Goal: Task Accomplishment & Management: Manage account settings

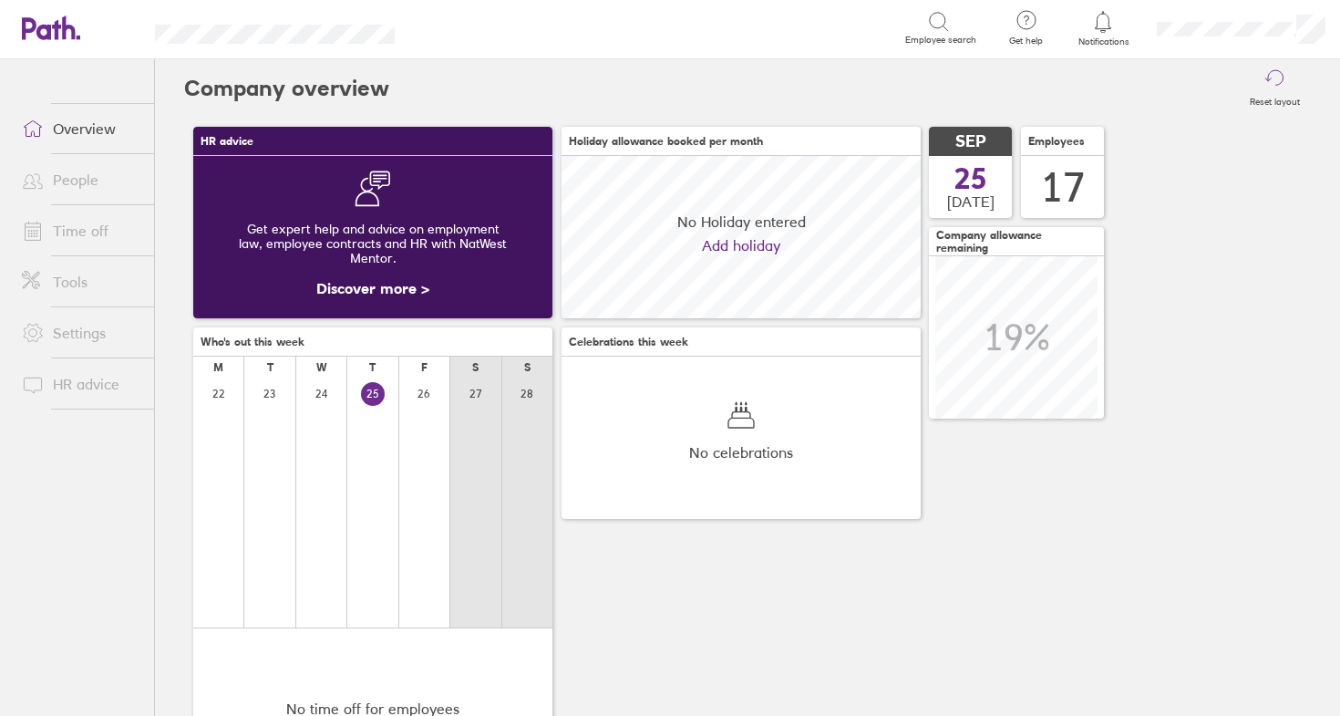
scroll to position [162, 359]
click at [81, 182] on link "People" at bounding box center [80, 179] width 147 height 36
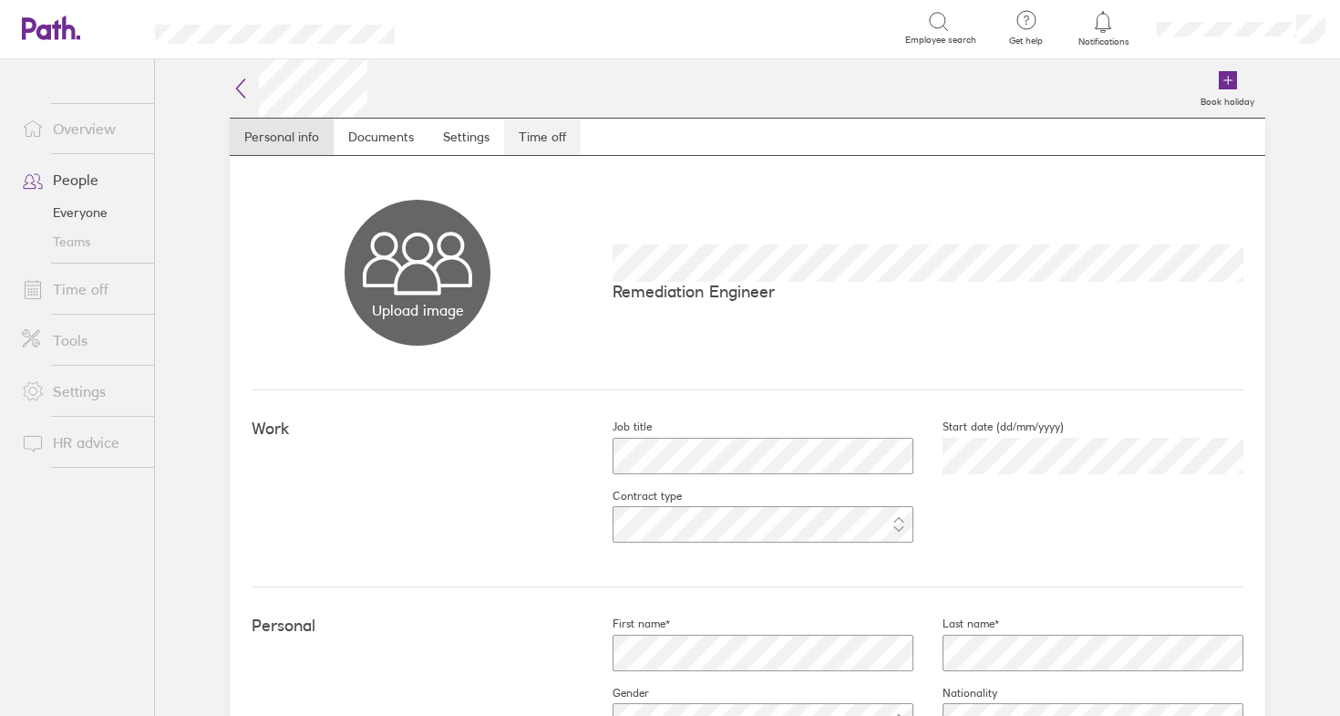
click at [529, 132] on link "Time off" at bounding box center [542, 136] width 77 height 36
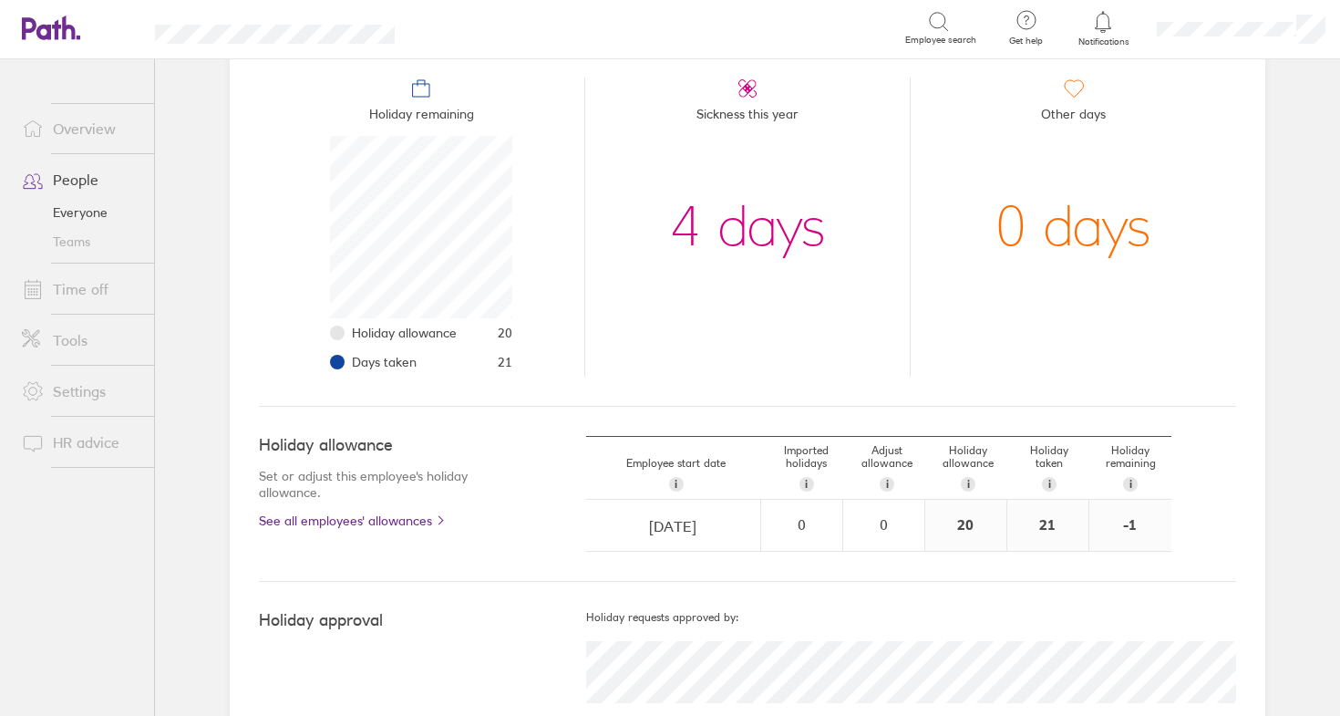
scroll to position [219, 0]
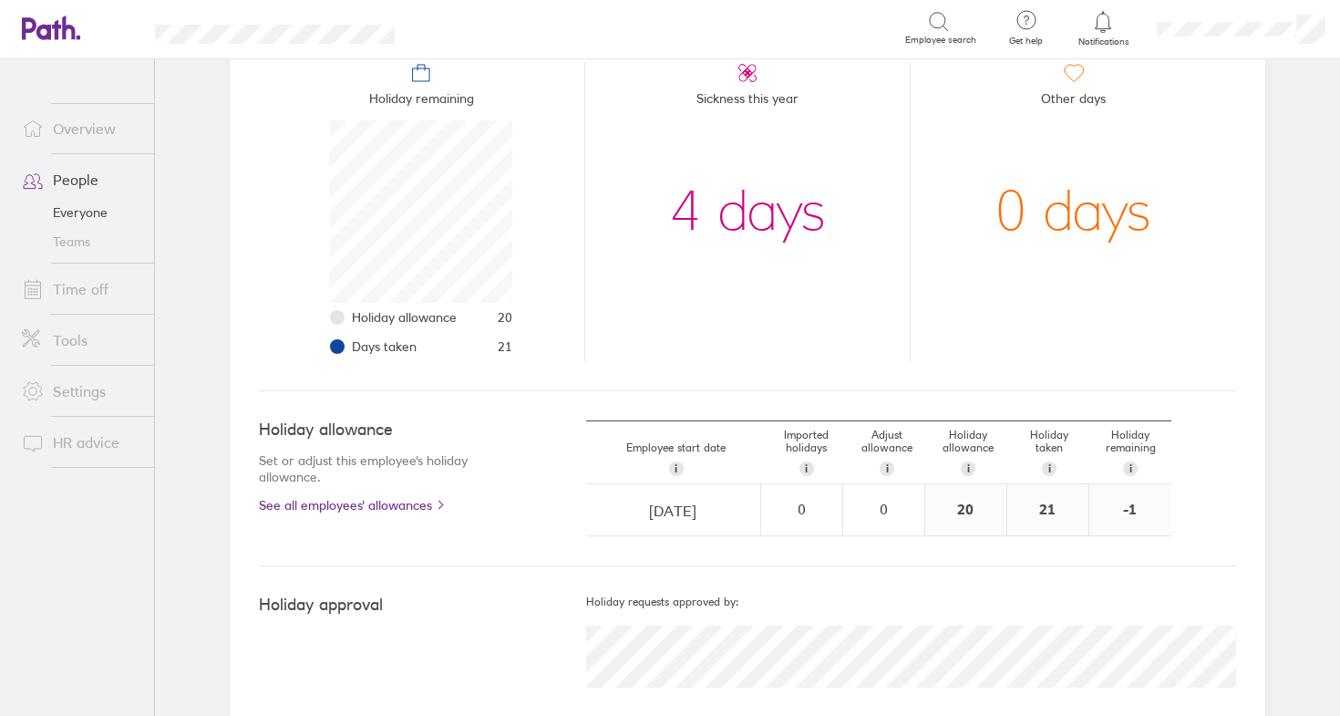
click at [77, 123] on link "Overview" at bounding box center [80, 128] width 147 height 36
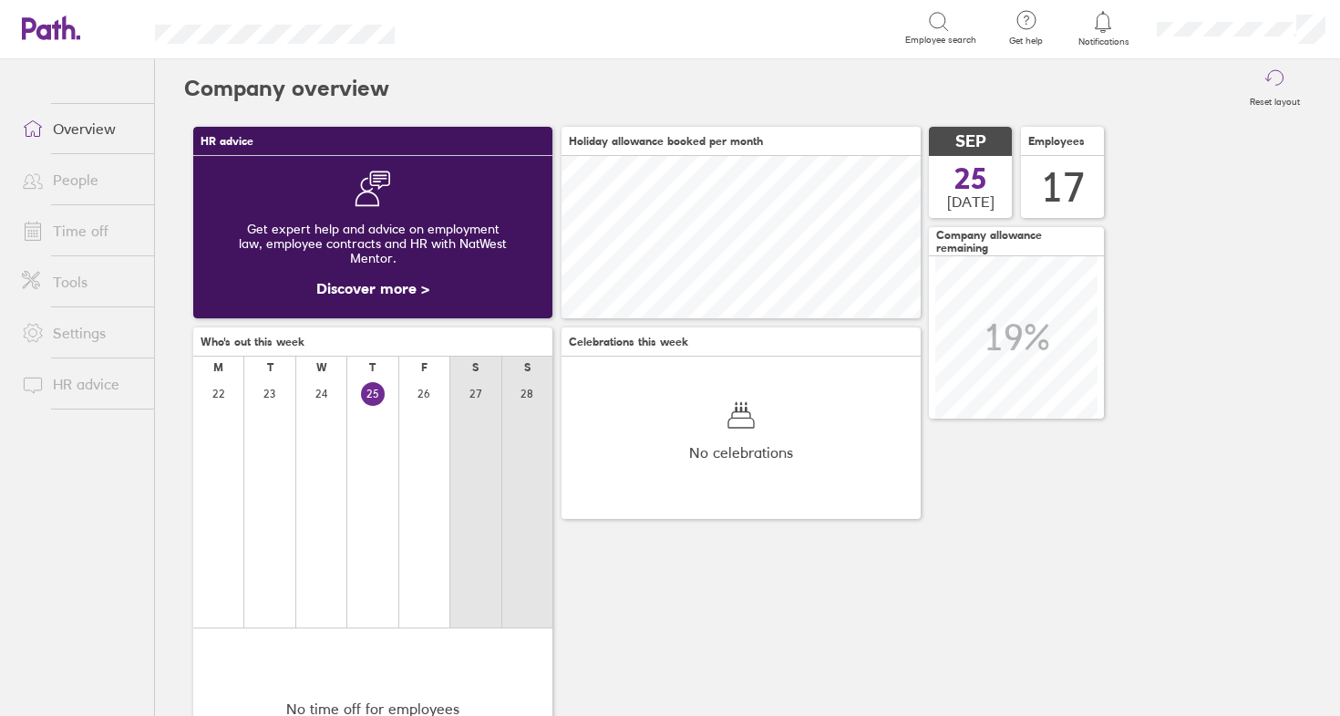
scroll to position [162, 359]
click at [70, 176] on link "People" at bounding box center [80, 179] width 147 height 36
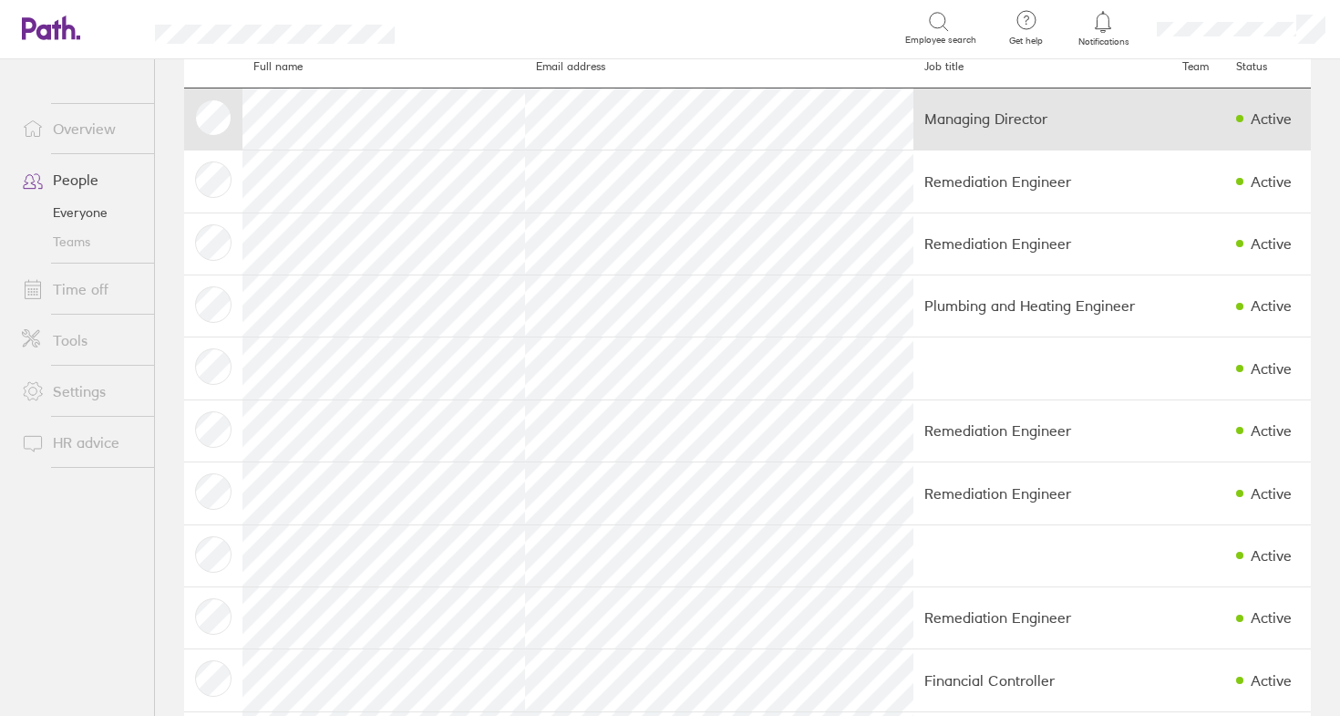
scroll to position [86, 0]
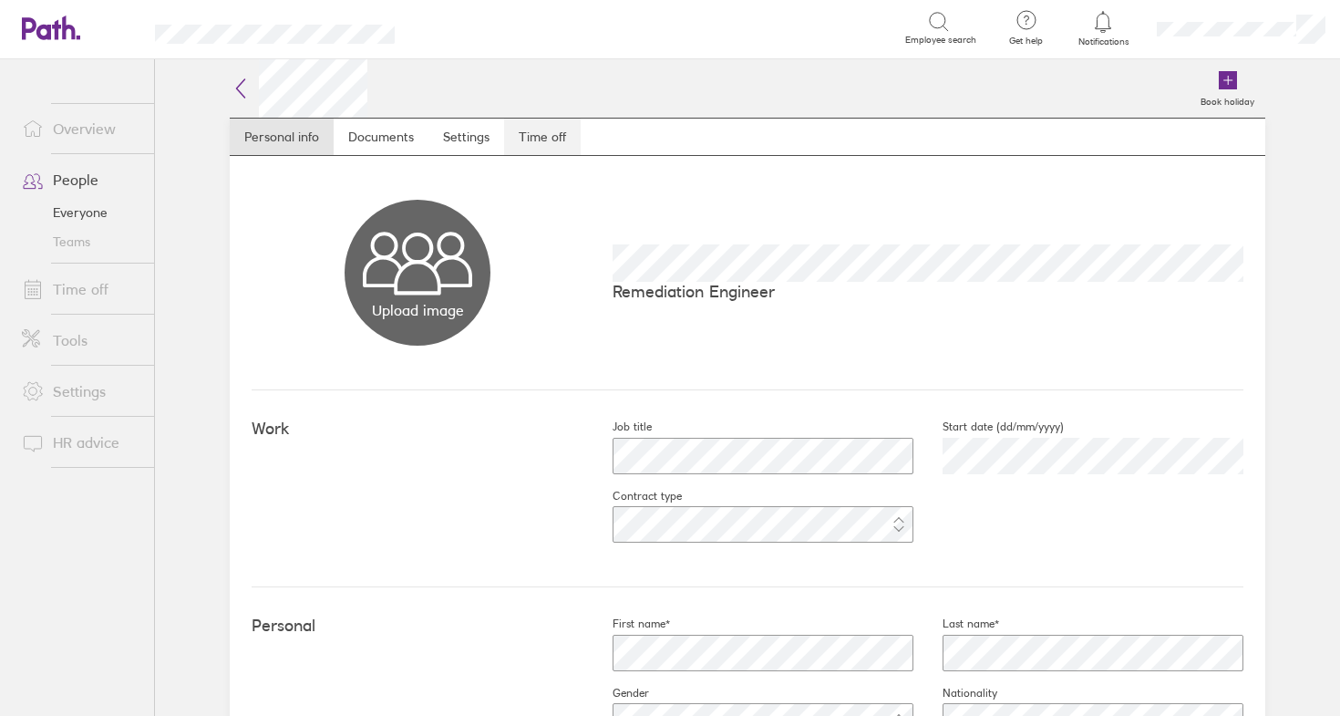
click at [527, 129] on link "Time off" at bounding box center [542, 136] width 77 height 36
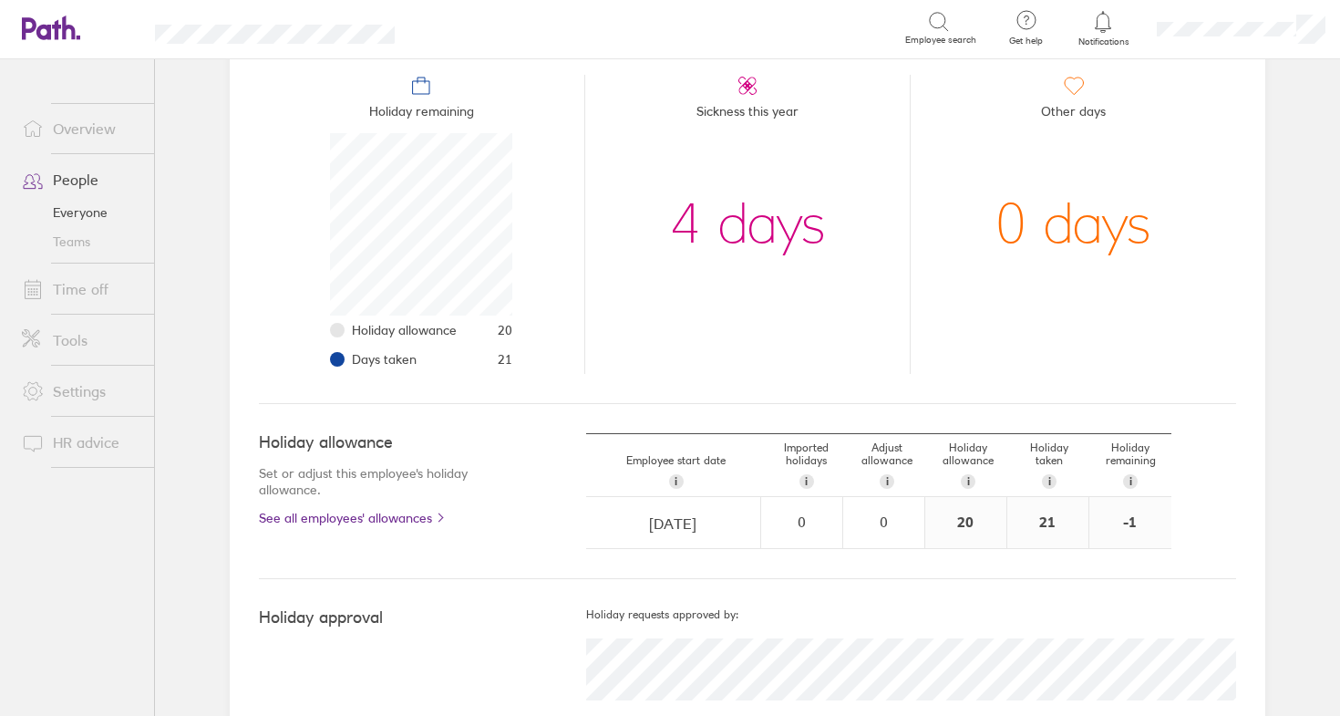
scroll to position [207, 0]
click at [962, 524] on div "20" at bounding box center [965, 521] width 81 height 51
click at [960, 521] on div "20" at bounding box center [965, 521] width 81 height 51
click at [405, 513] on link "See all employees' allowances" at bounding box center [386, 517] width 254 height 15
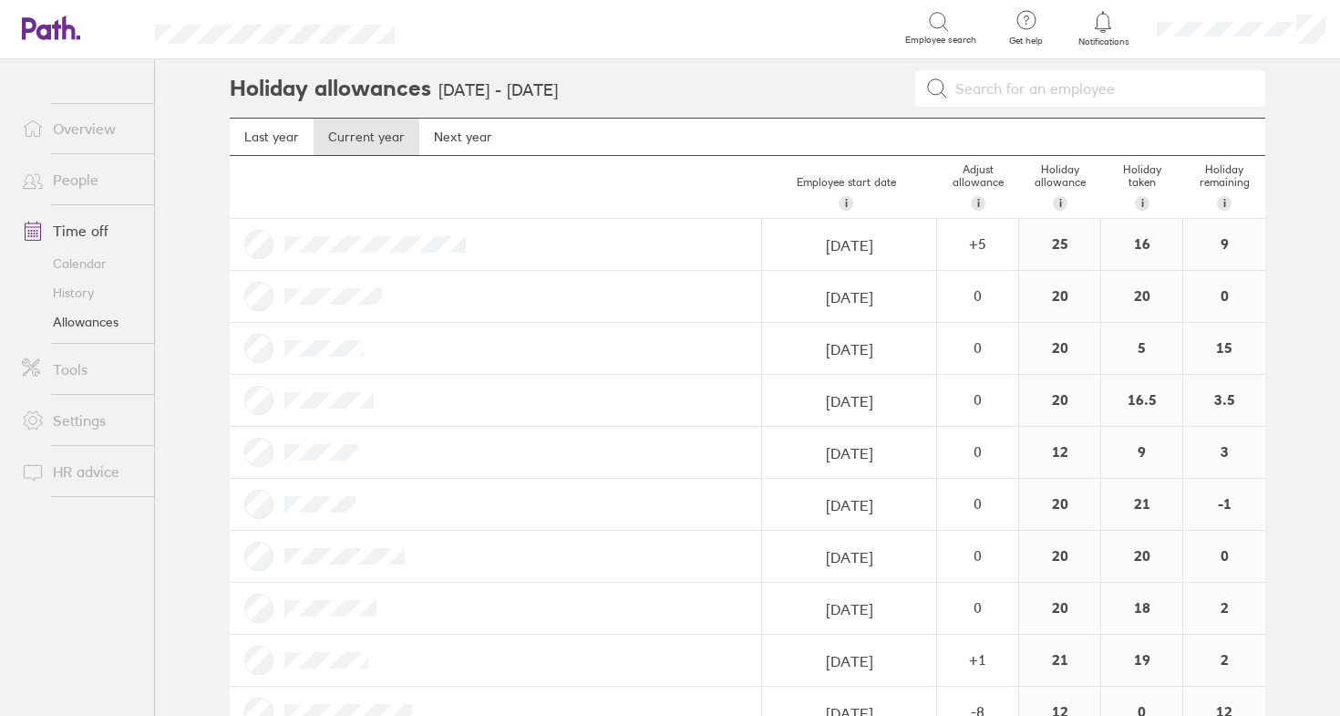
click at [69, 183] on link "People" at bounding box center [80, 179] width 147 height 36
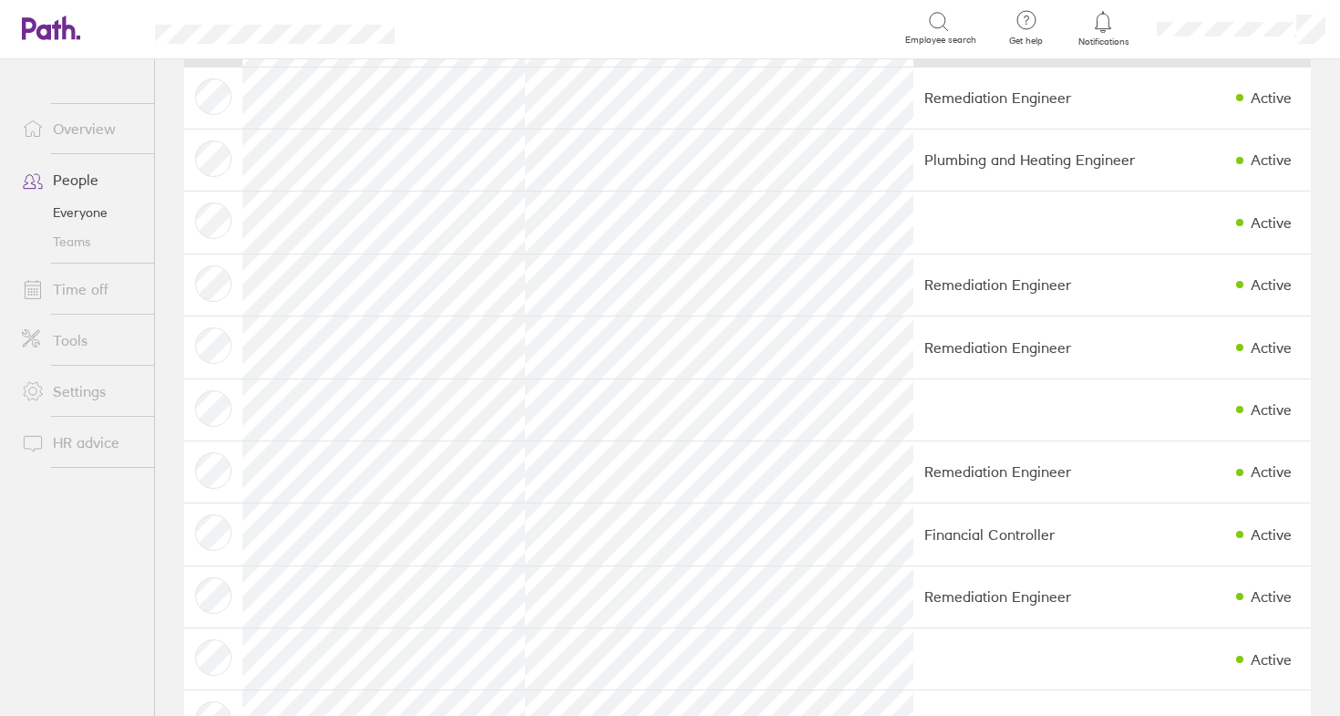
scroll to position [225, 0]
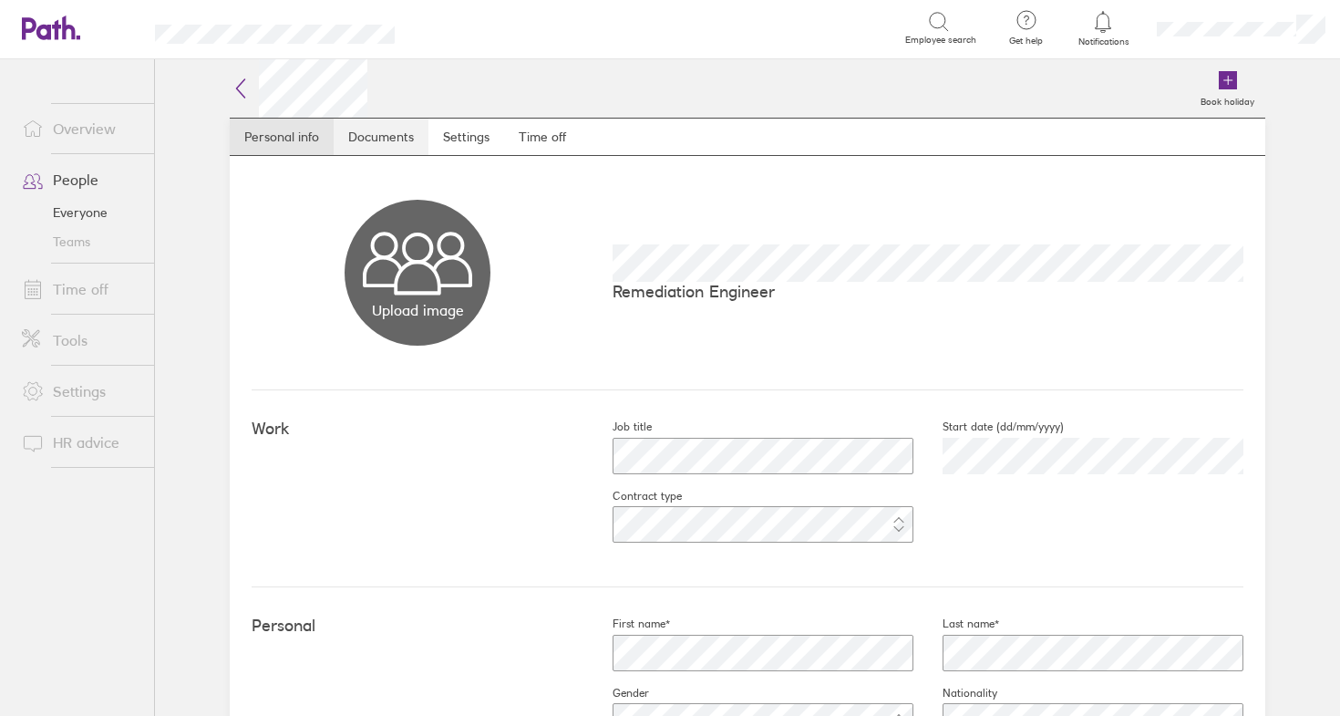
click at [358, 144] on link "Documents" at bounding box center [381, 136] width 95 height 36
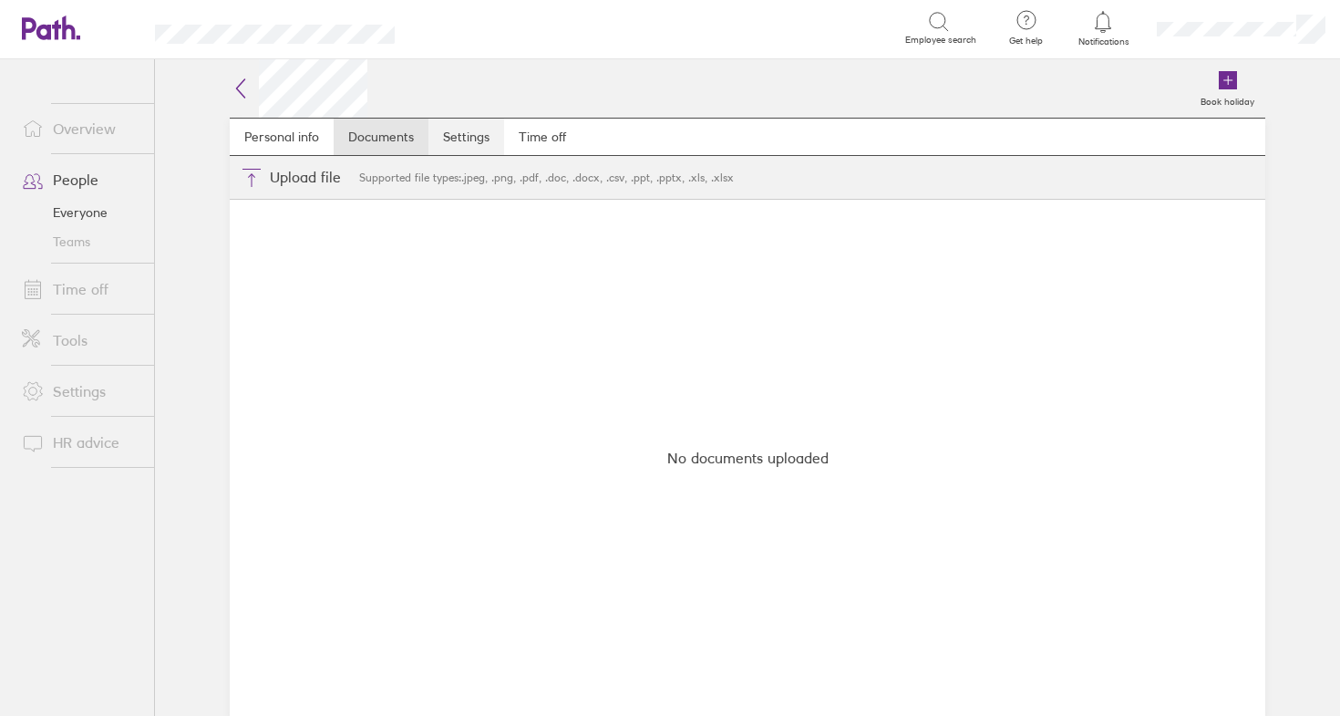
click at [479, 138] on link "Settings" at bounding box center [466, 136] width 76 height 36
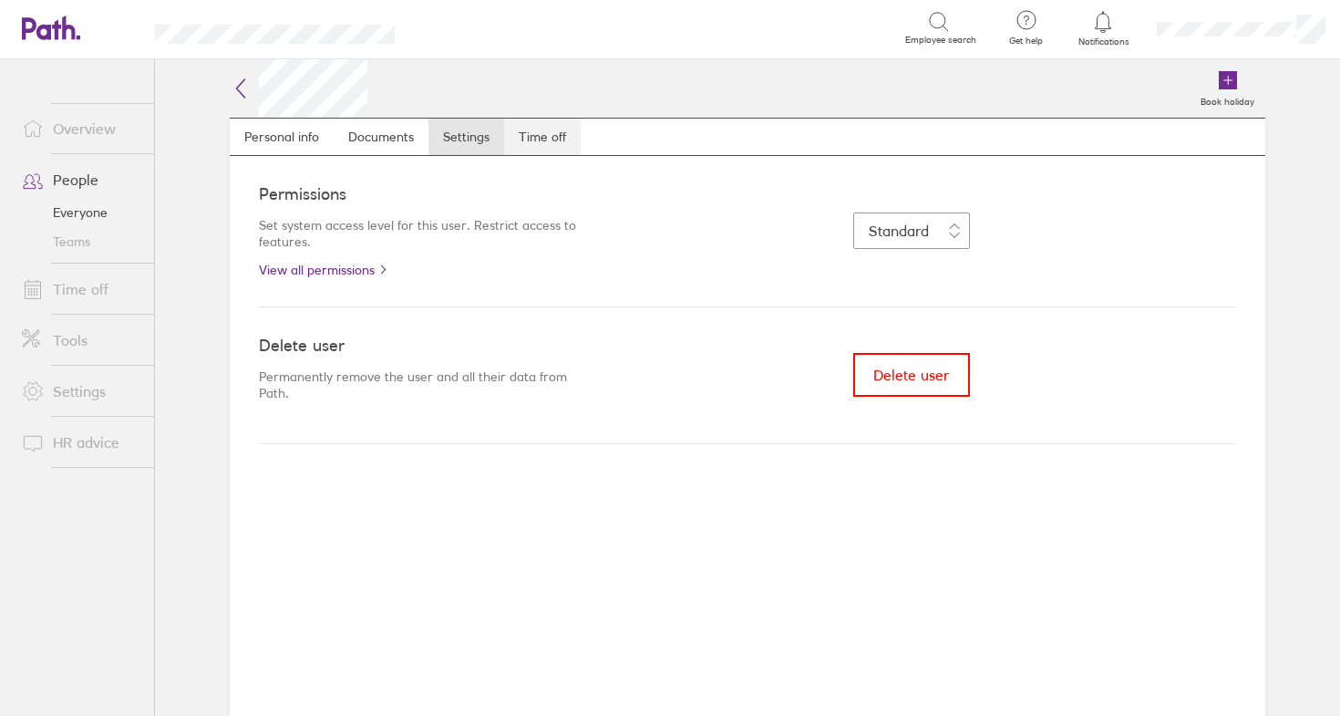
click at [536, 134] on link "Time off" at bounding box center [542, 136] width 77 height 36
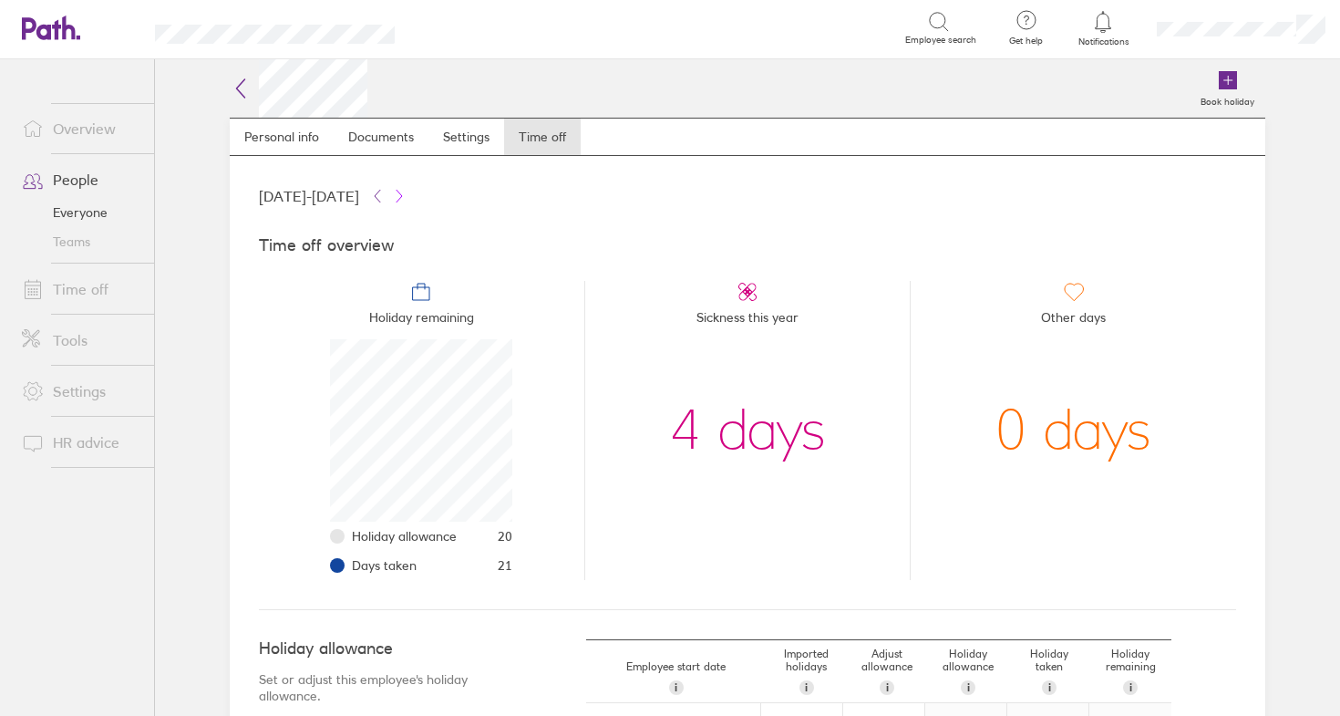
click at [407, 192] on icon at bounding box center [399, 196] width 15 height 15
click at [385, 198] on icon at bounding box center [377, 196] width 15 height 15
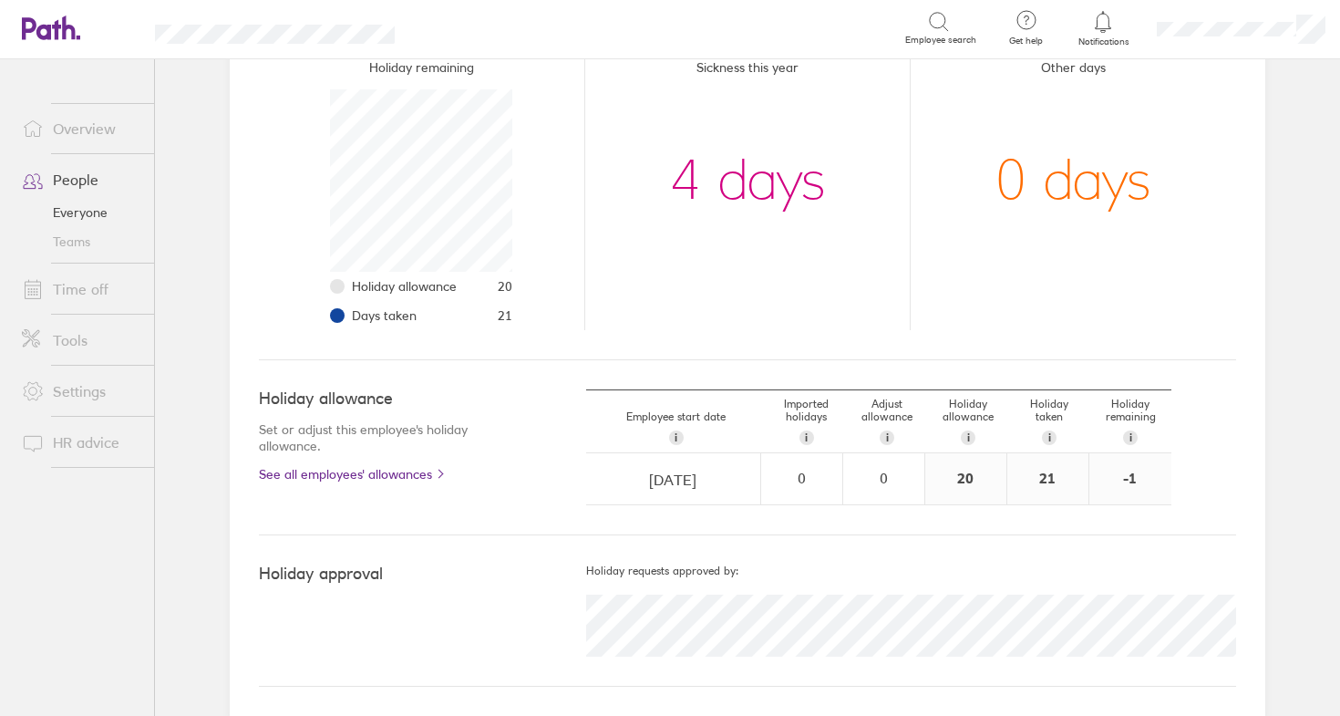
scroll to position [246, 0]
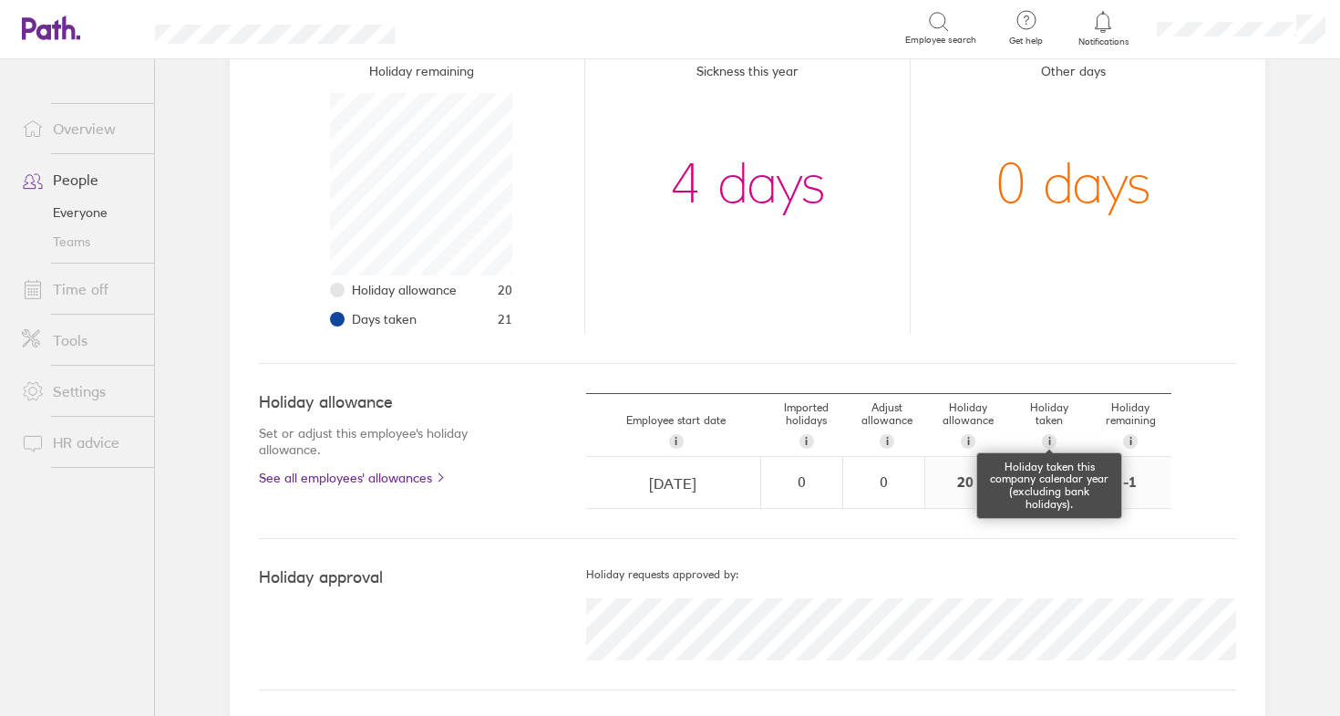
click at [1048, 438] on span "i" at bounding box center [1049, 441] width 3 height 15
click at [1048, 441] on span "i" at bounding box center [1049, 441] width 3 height 15
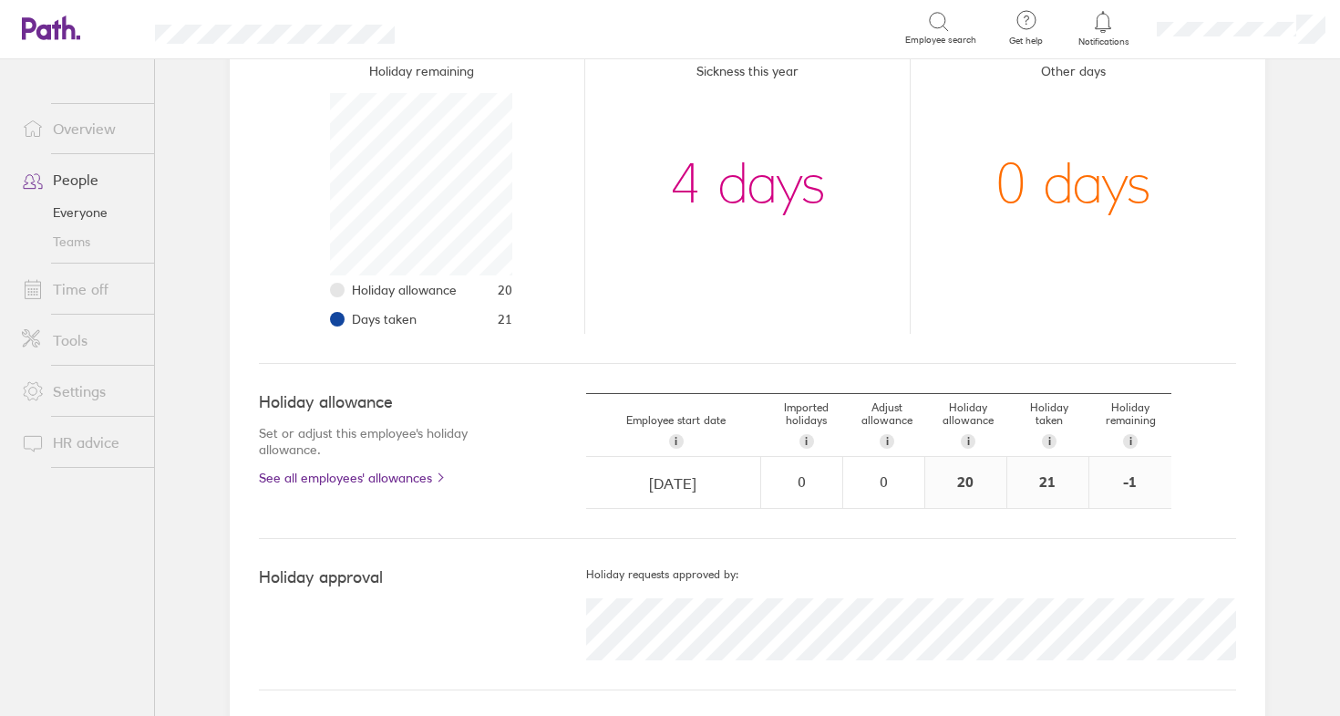
click at [1048, 544] on div "Holiday approval Holiday requests approved by:" at bounding box center [747, 614] width 977 height 151
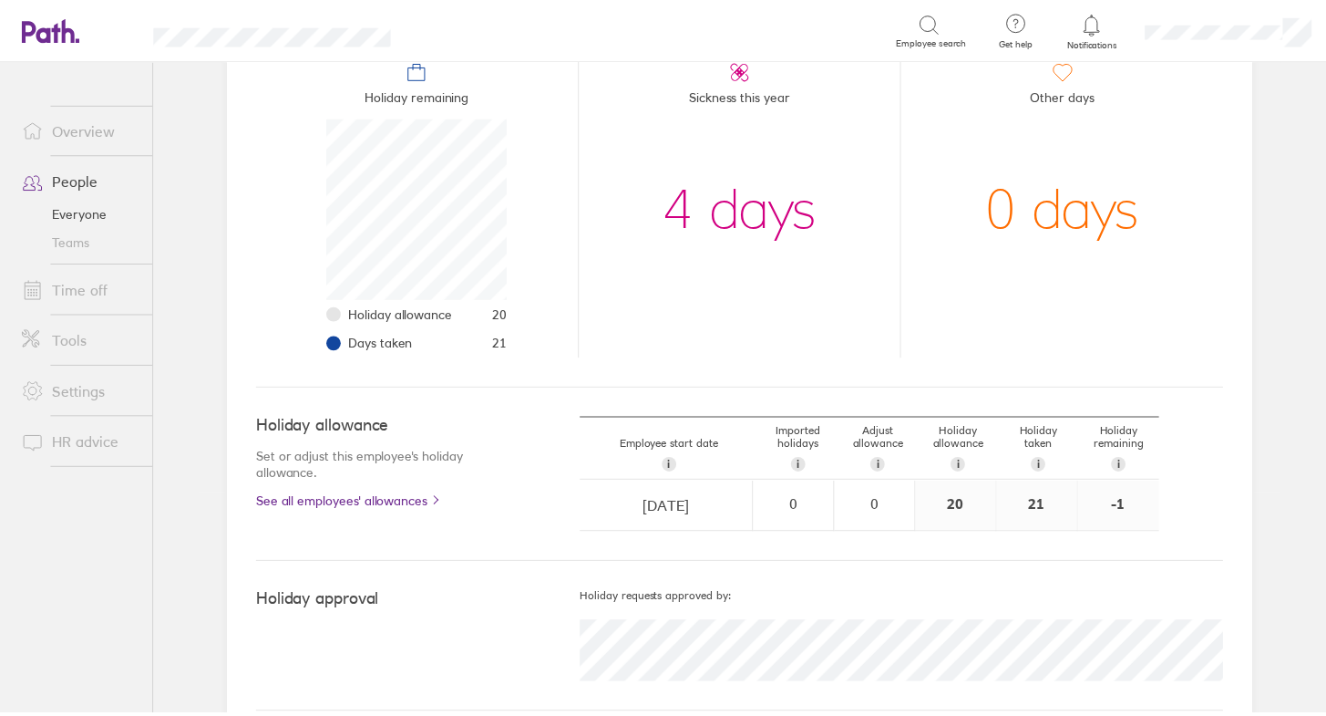
scroll to position [250, 0]
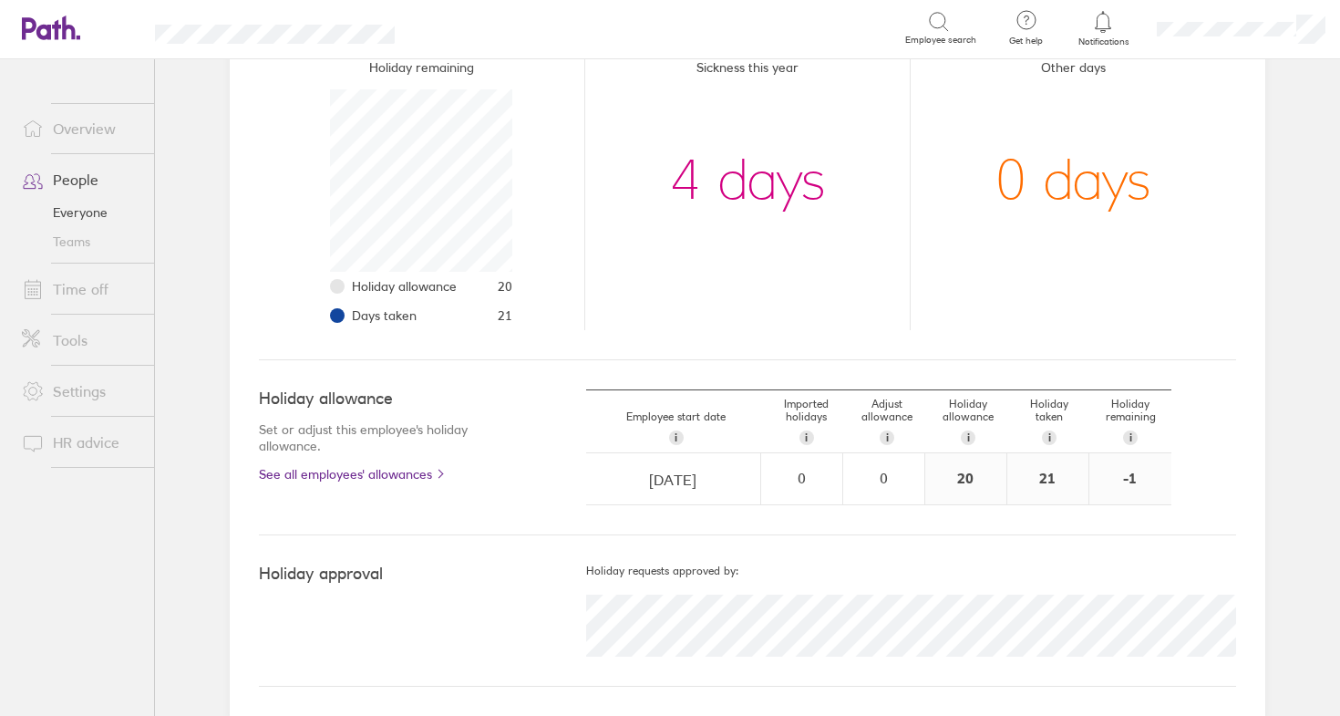
click at [65, 348] on link "Tools" at bounding box center [80, 340] width 147 height 36
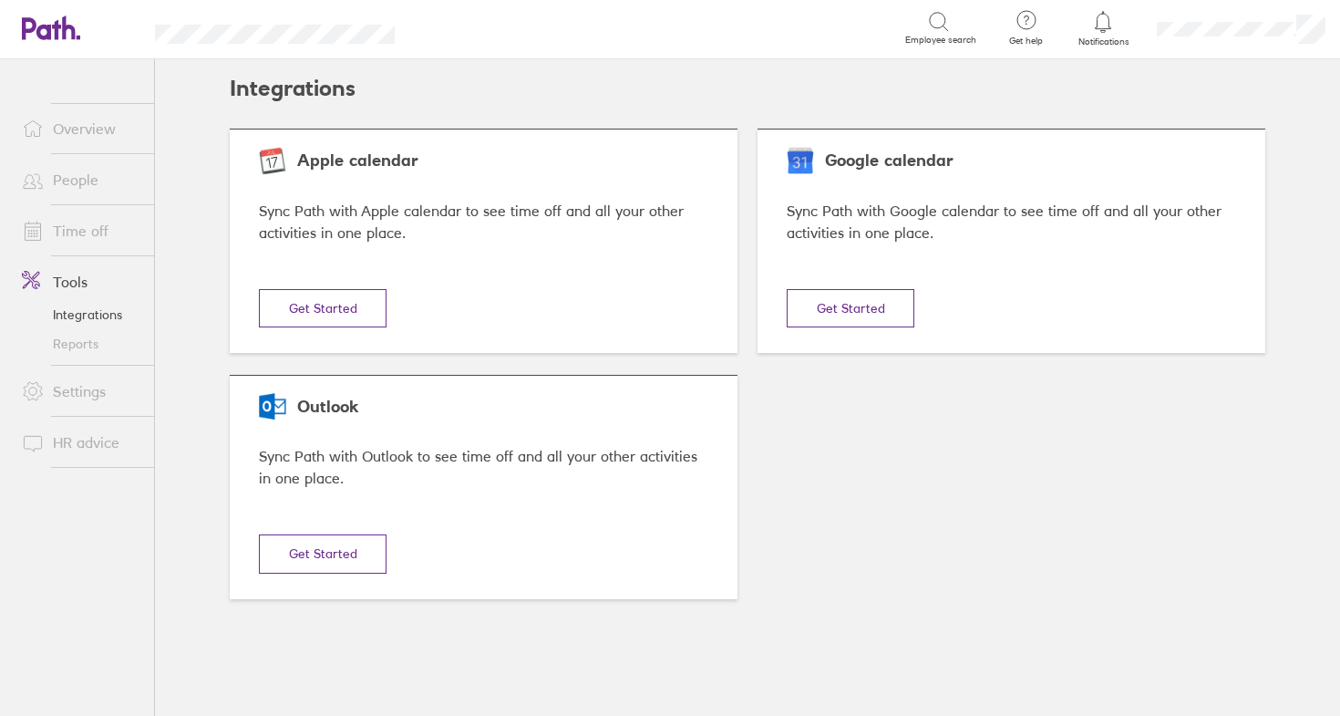
click at [64, 229] on link "Time off" at bounding box center [80, 230] width 147 height 36
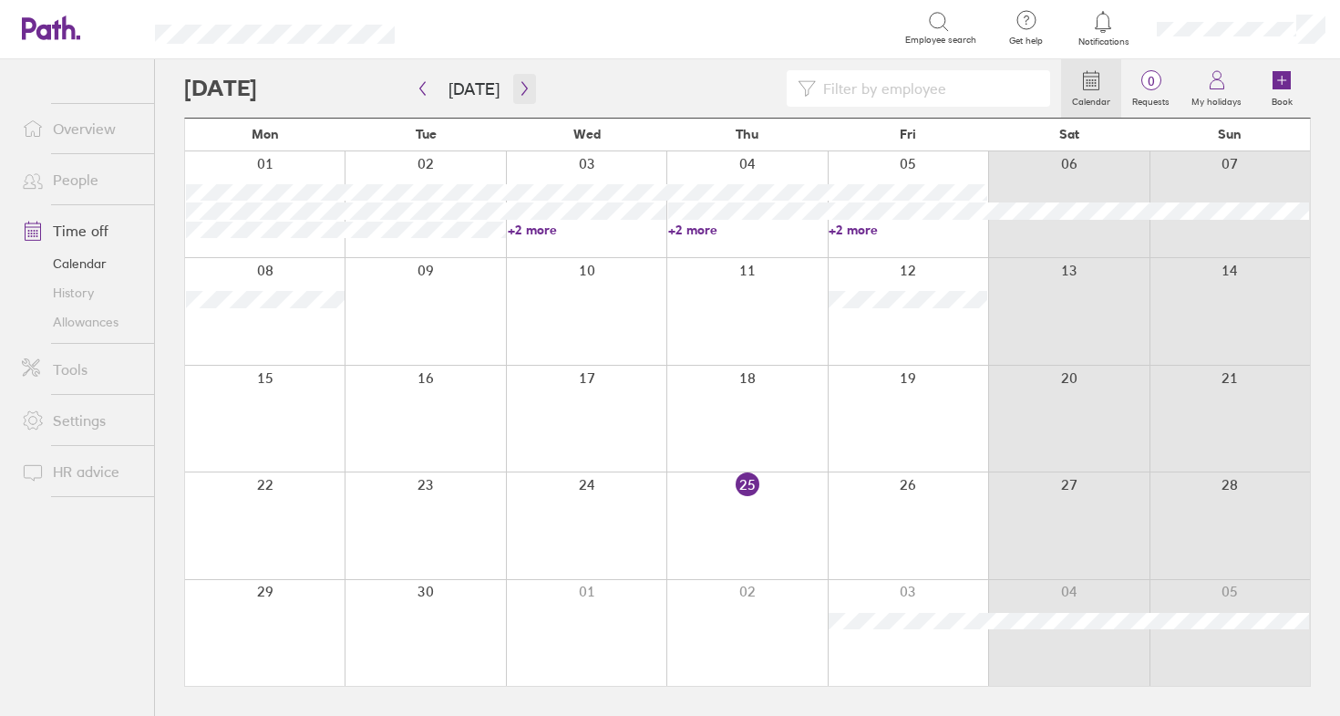
click at [513, 86] on button "button" at bounding box center [524, 89] width 23 height 30
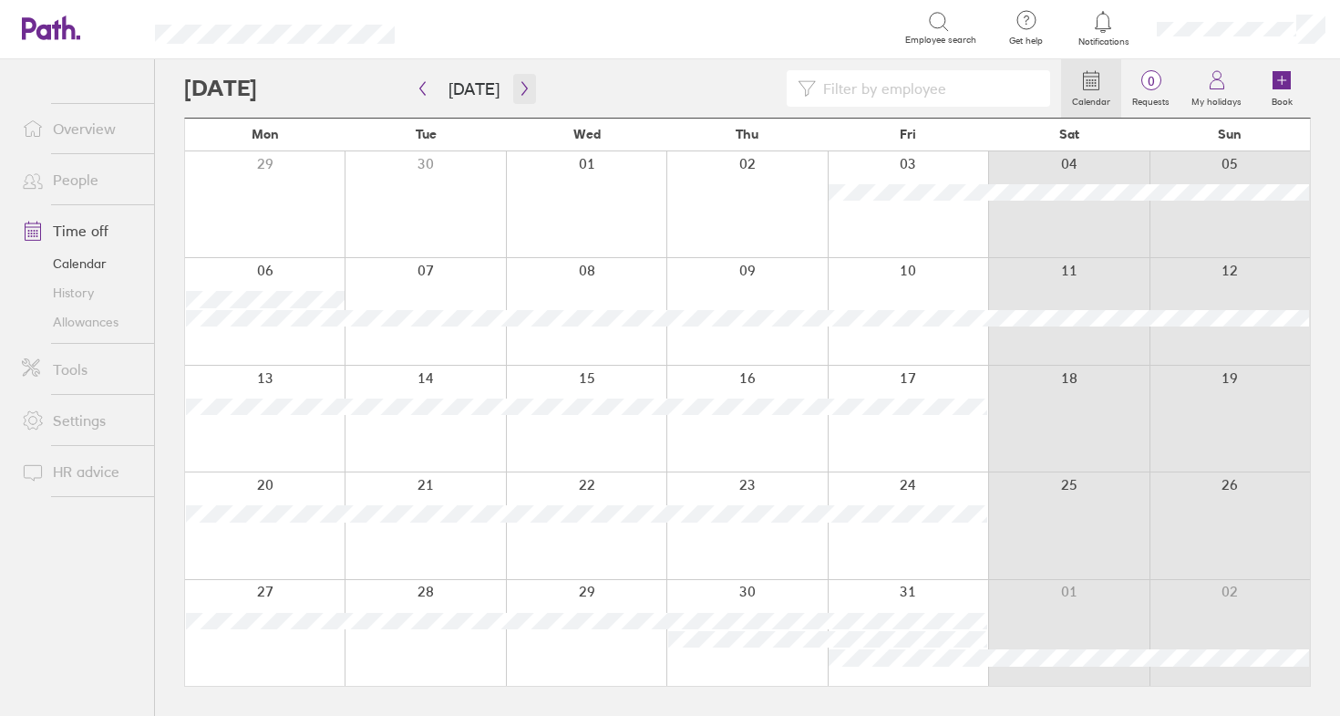
click at [518, 83] on icon "button" at bounding box center [525, 88] width 14 height 15
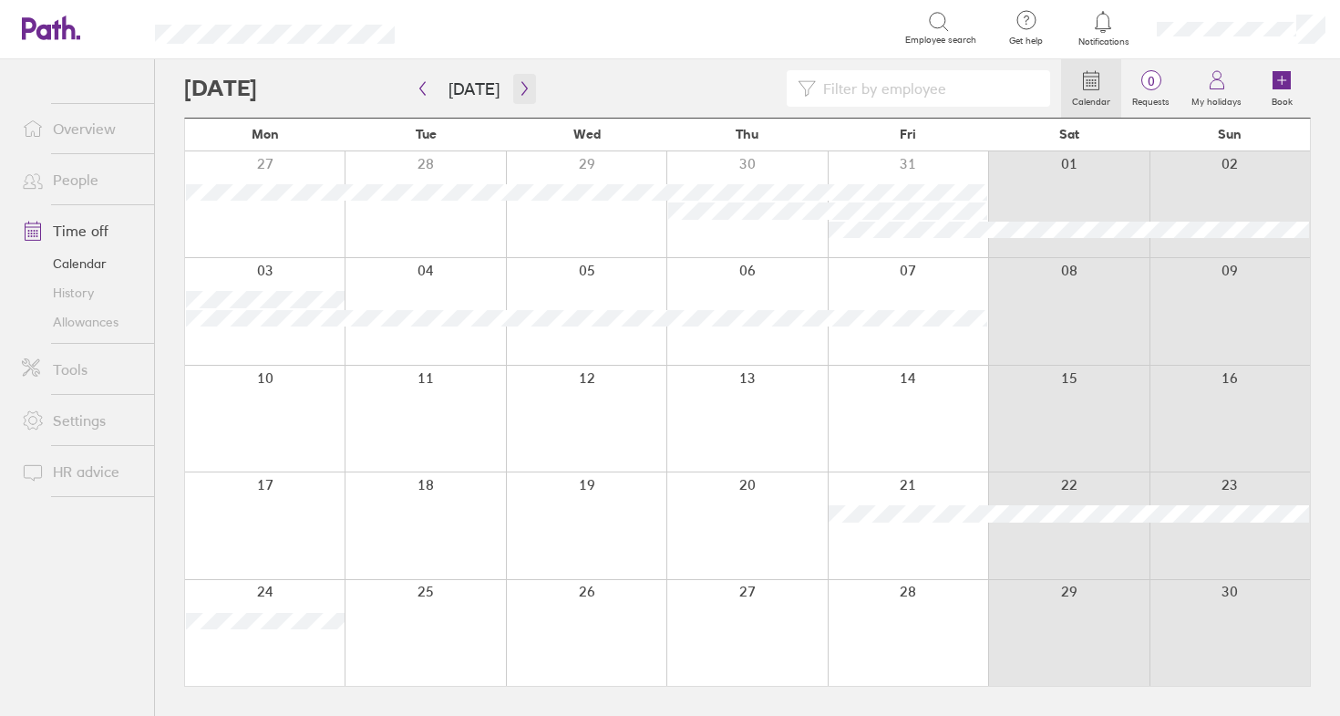
click at [520, 85] on icon "button" at bounding box center [525, 88] width 14 height 15
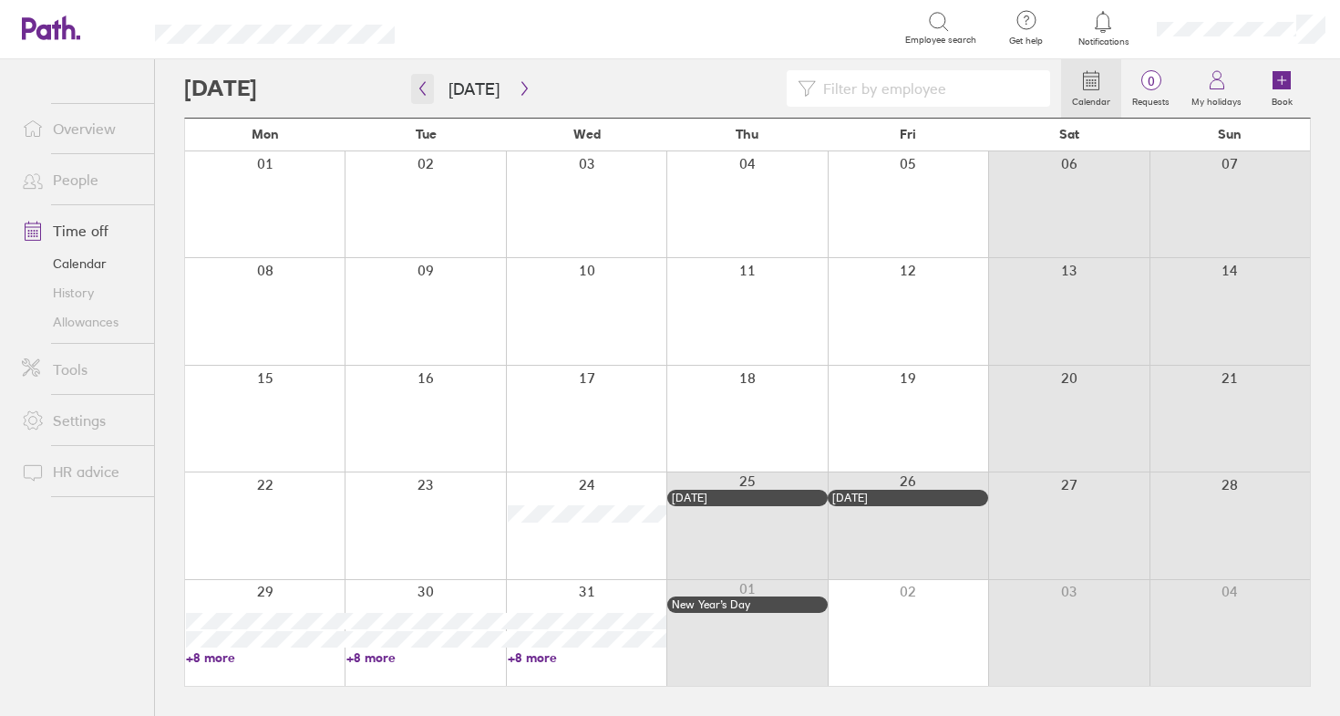
click at [423, 87] on icon "button" at bounding box center [423, 88] width 14 height 15
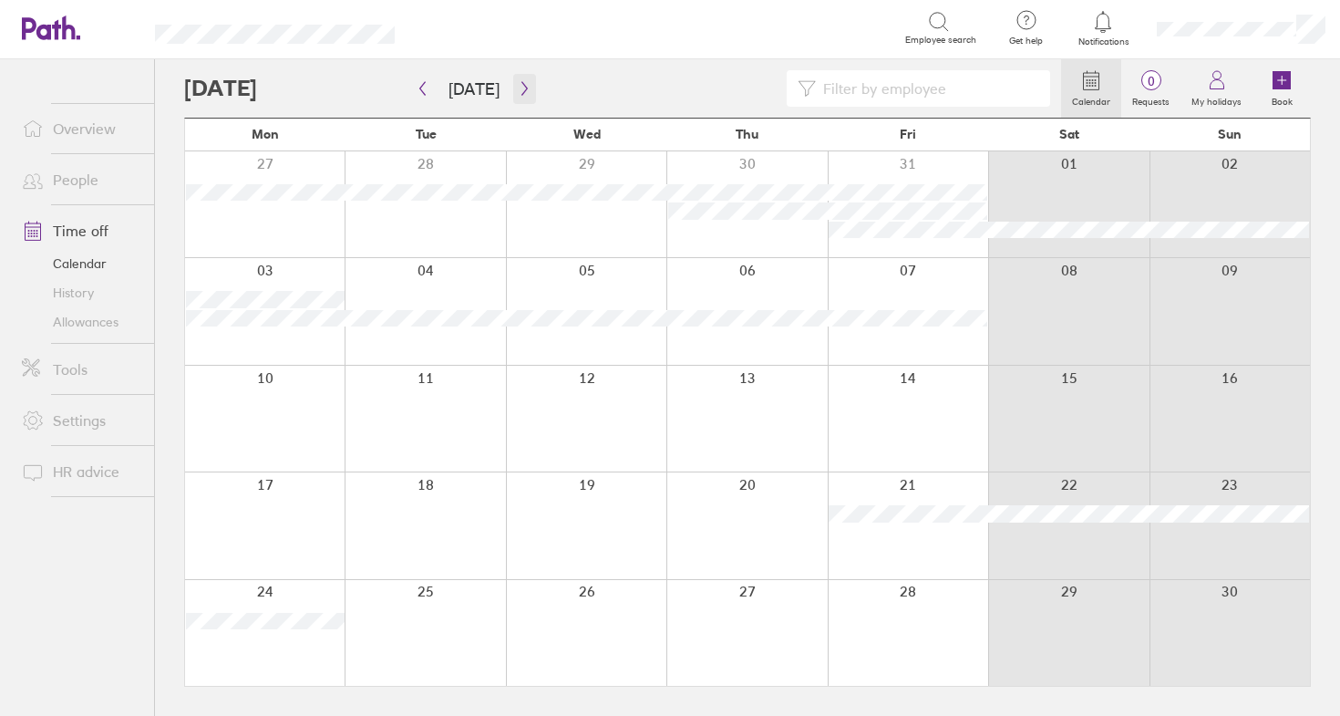
click at [518, 85] on icon "button" at bounding box center [525, 88] width 14 height 15
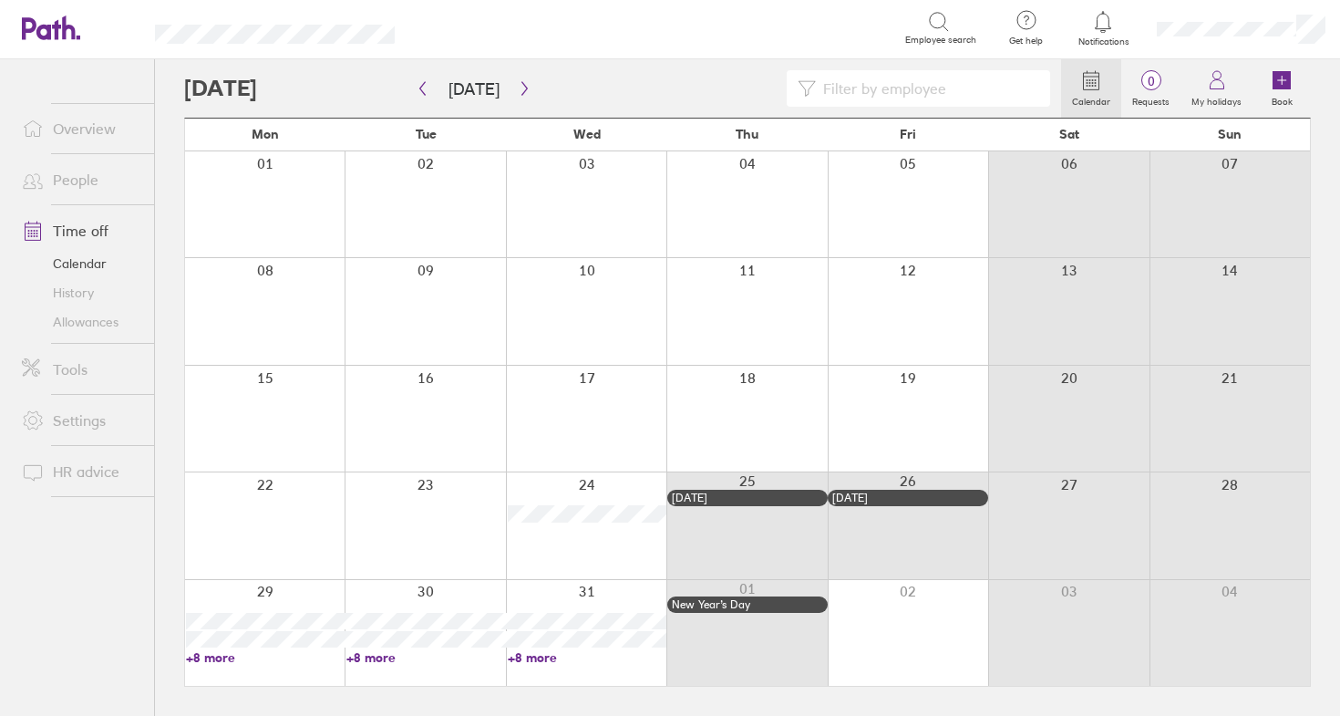
click at [213, 657] on link "+8 more" at bounding box center [265, 657] width 159 height 16
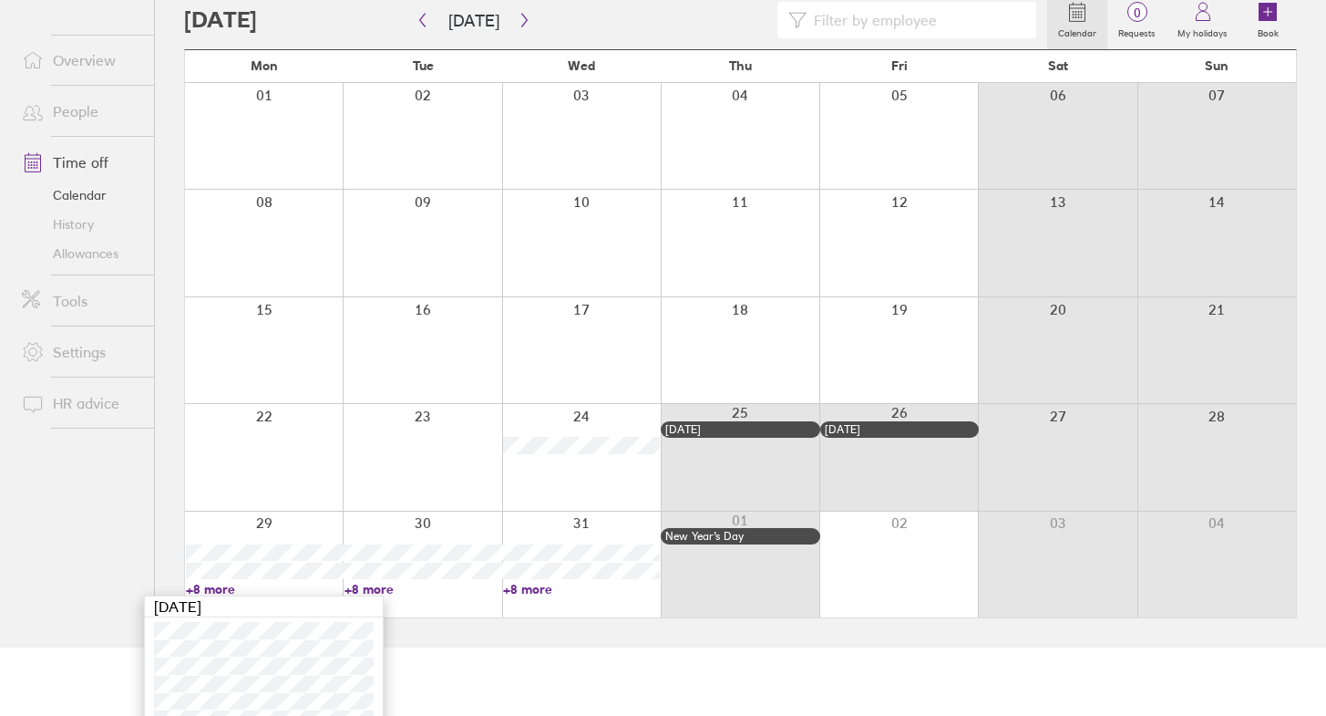
scroll to position [160, 0]
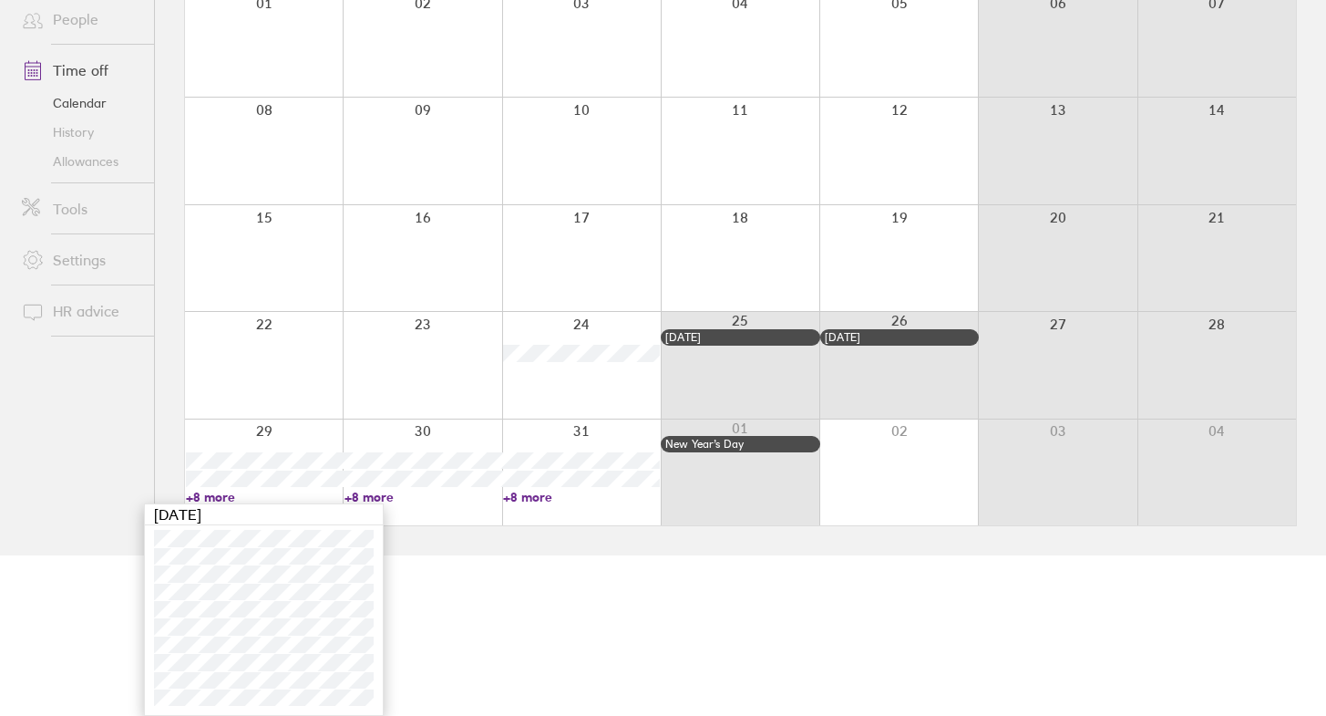
click at [376, 498] on link "+8 more" at bounding box center [423, 497] width 157 height 16
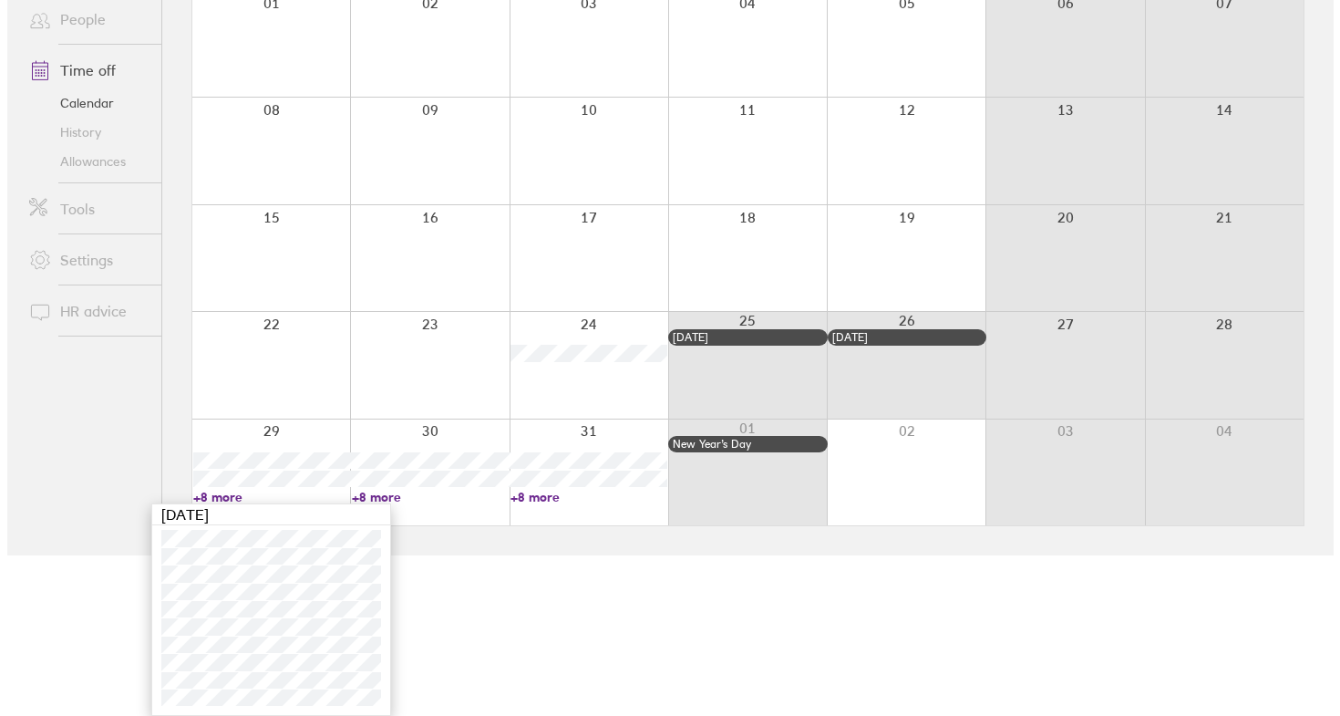
scroll to position [0, 0]
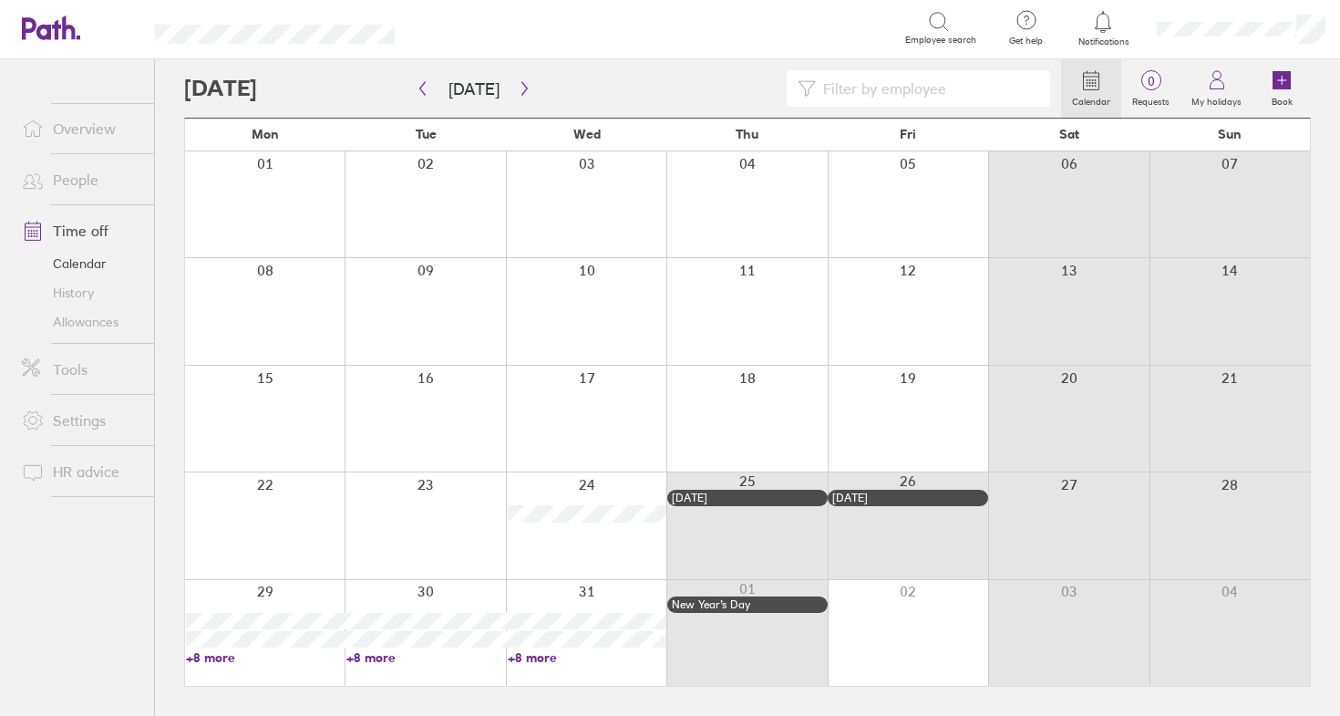
click at [88, 125] on link "Overview" at bounding box center [80, 128] width 147 height 36
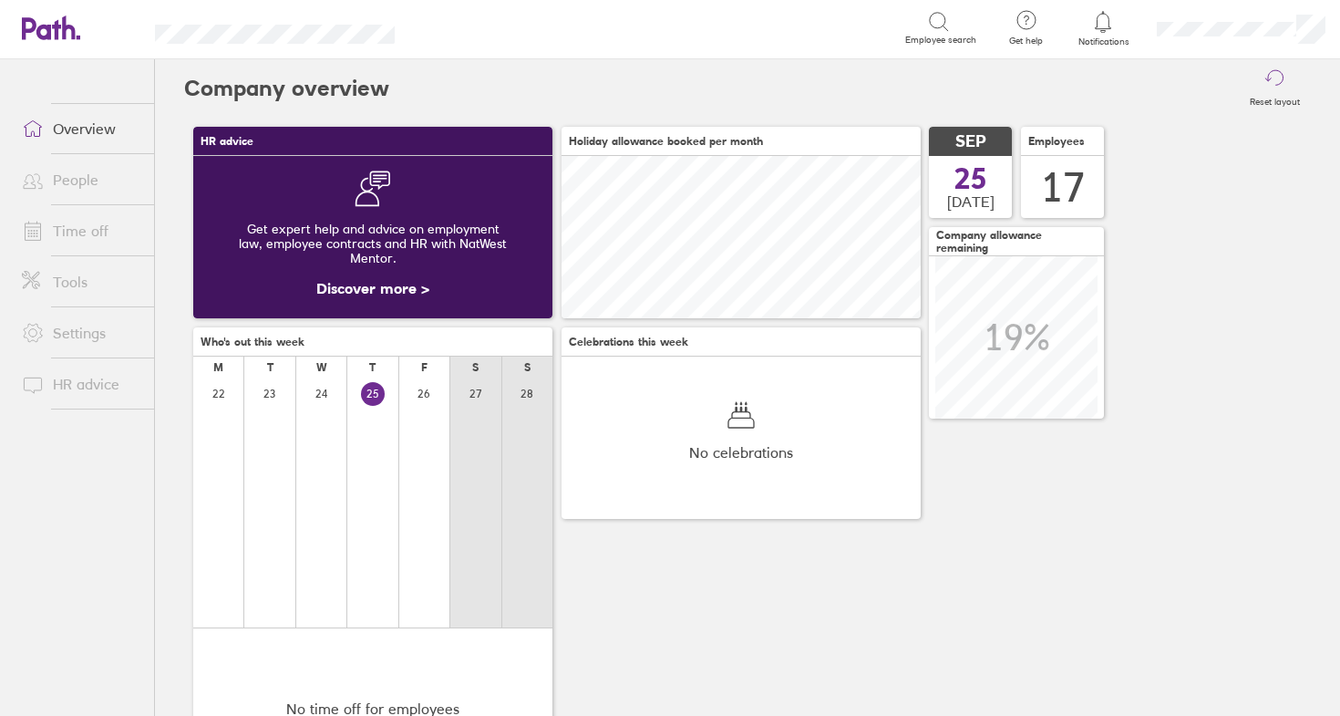
scroll to position [162, 359]
click at [91, 185] on link "People" at bounding box center [80, 179] width 147 height 36
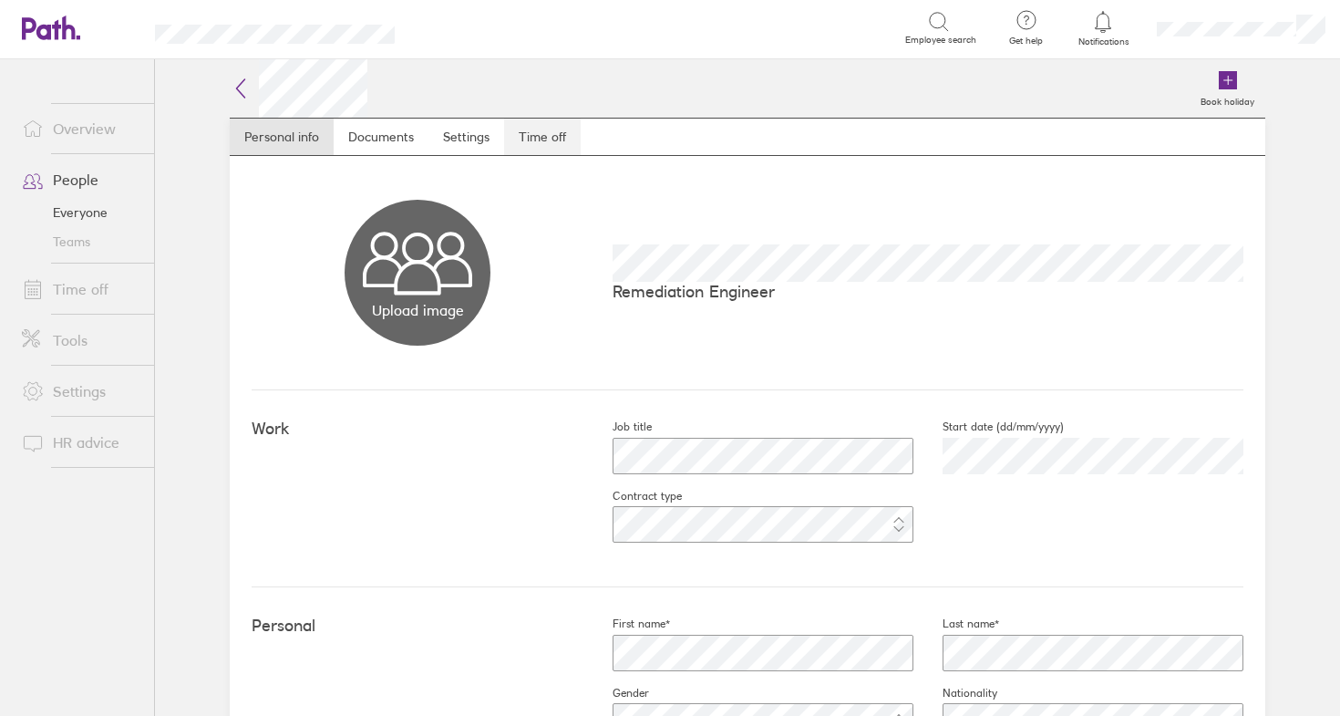
click at [518, 133] on link "Time off" at bounding box center [542, 136] width 77 height 36
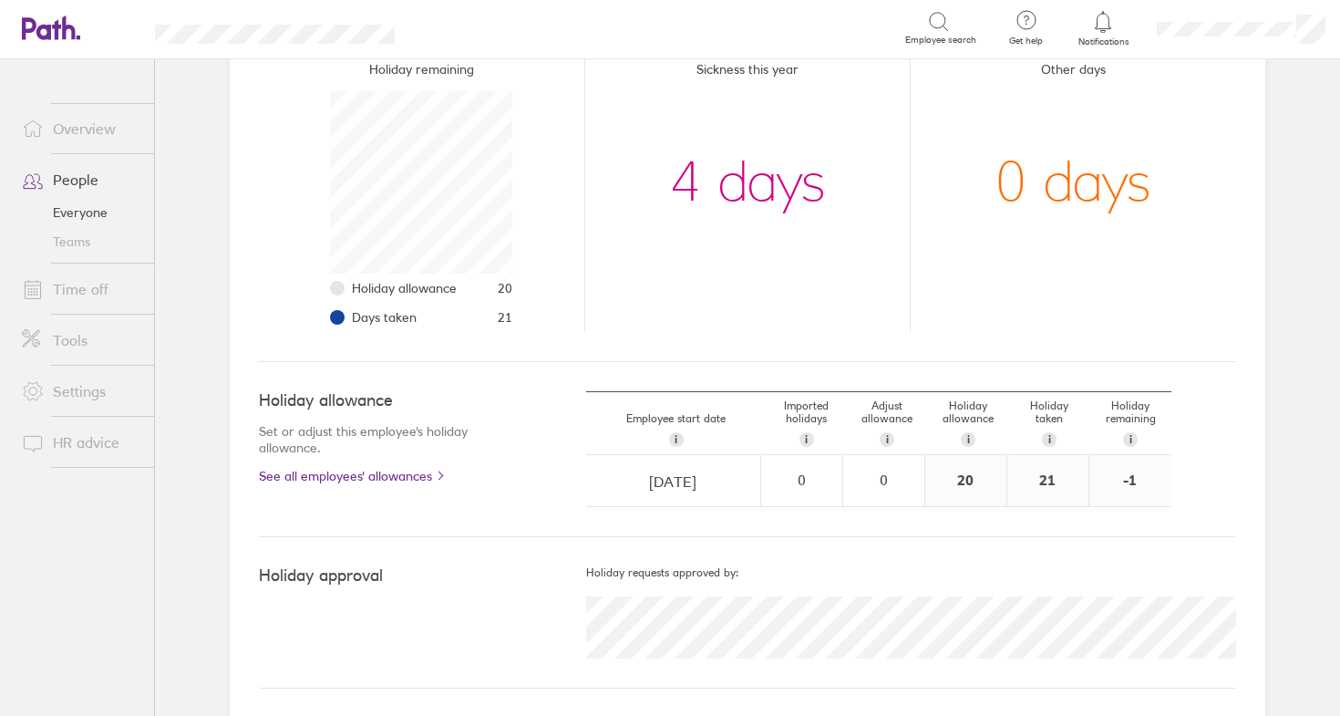
scroll to position [250, 0]
